Goal: Find specific page/section: Find specific page/section

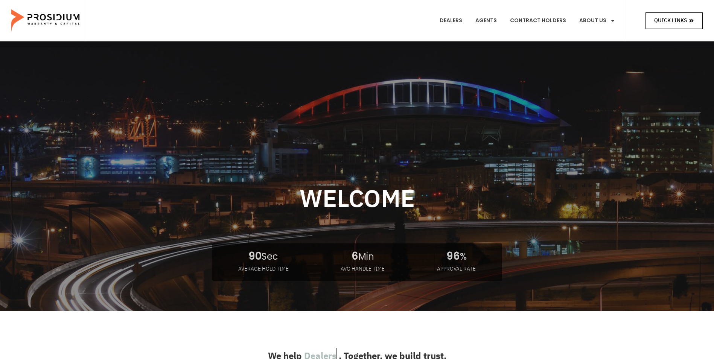
click at [680, 24] on span "Quick Links" at bounding box center [670, 20] width 33 height 9
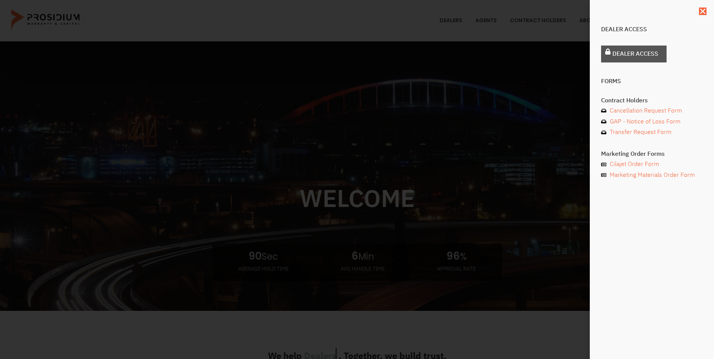
click at [628, 59] on link "Dealer Access" at bounding box center [634, 54] width 66 height 17
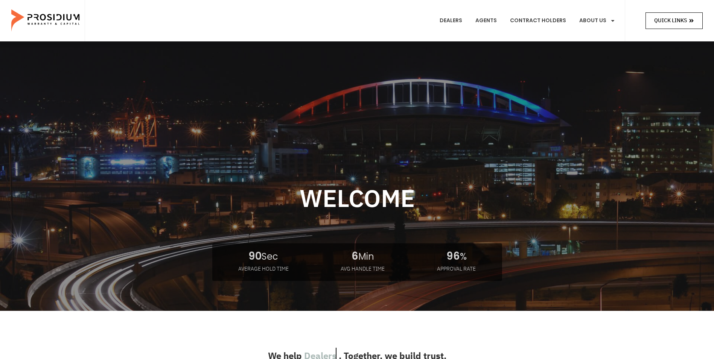
click at [656, 23] on span "Quick Links" at bounding box center [670, 20] width 33 height 9
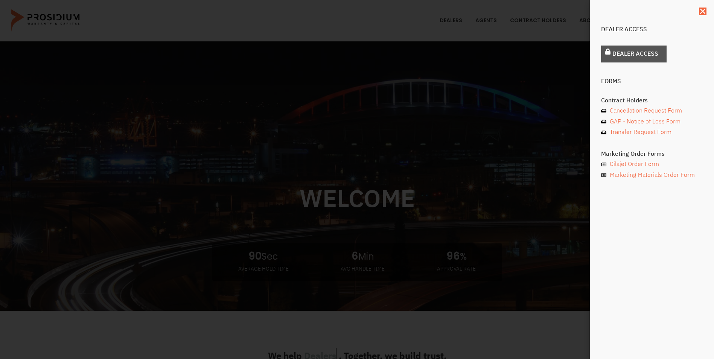
click at [640, 55] on span "Dealer Access" at bounding box center [636, 54] width 46 height 11
